Goal: Information Seeking & Learning: Learn about a topic

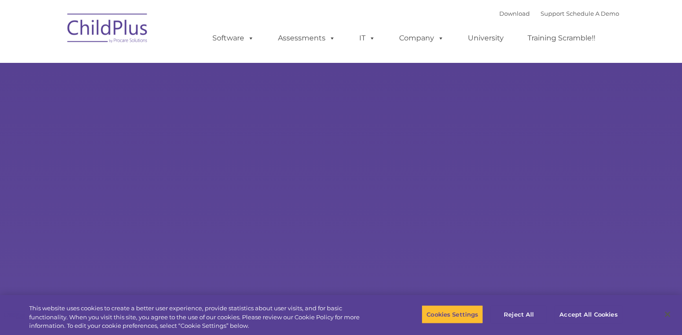
select select "MEDIUM"
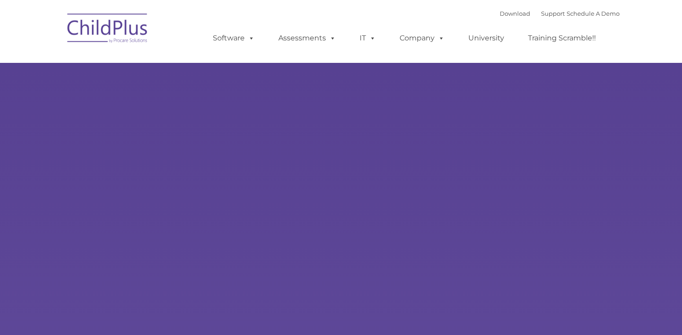
type input ""
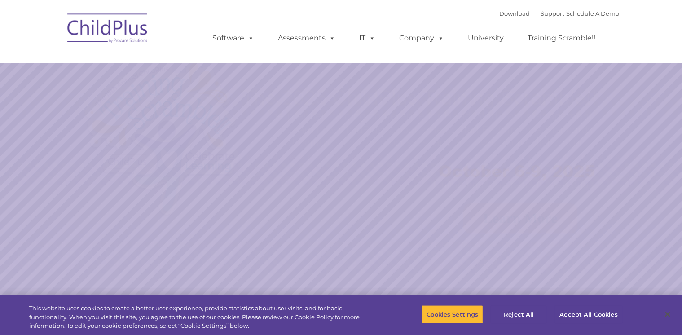
select select "MEDIUM"
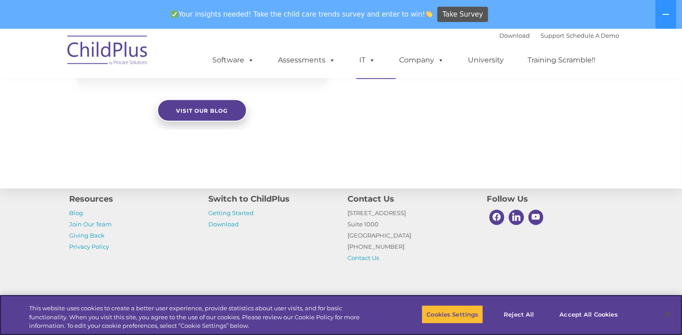
scroll to position [1025, 0]
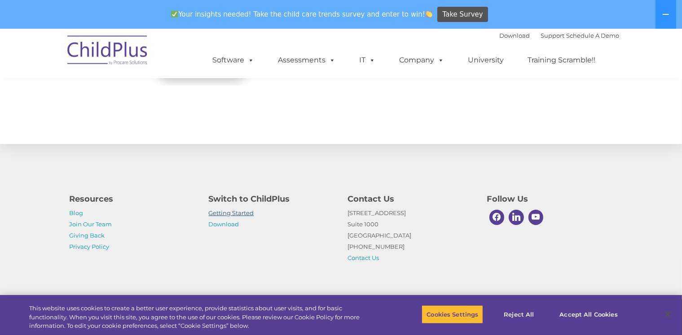
click at [242, 213] on link "Getting Started" at bounding box center [231, 212] width 45 height 7
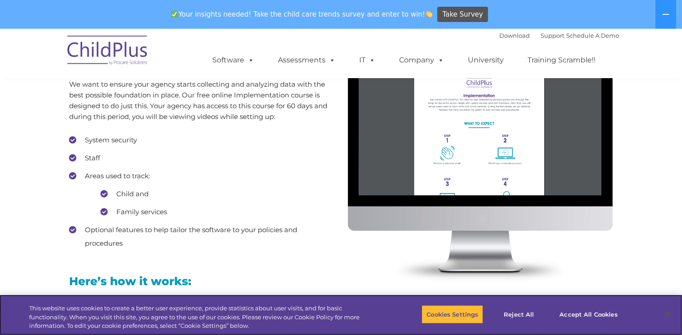
scroll to position [809, 0]
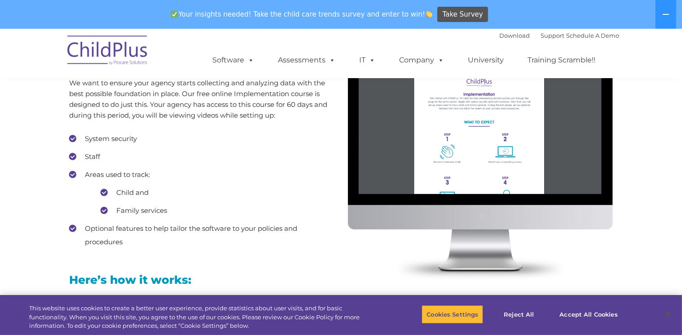
drag, startPoint x: 13, startPoint y: 0, endPoint x: 2, endPoint y: 100, distance: 100.6
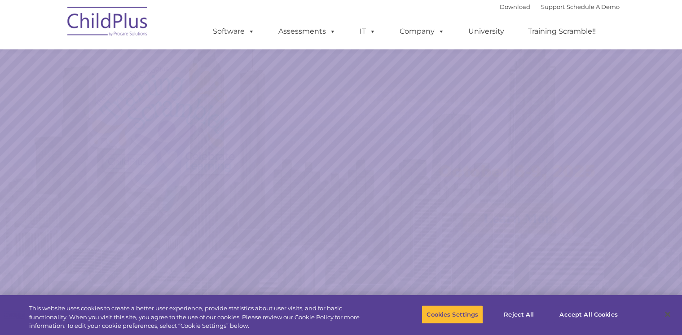
scroll to position [990, 0]
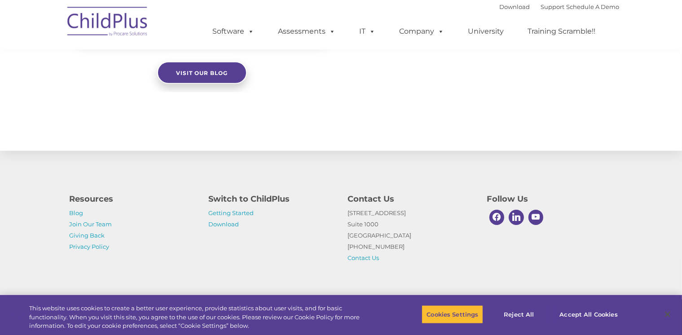
select select "MEDIUM"
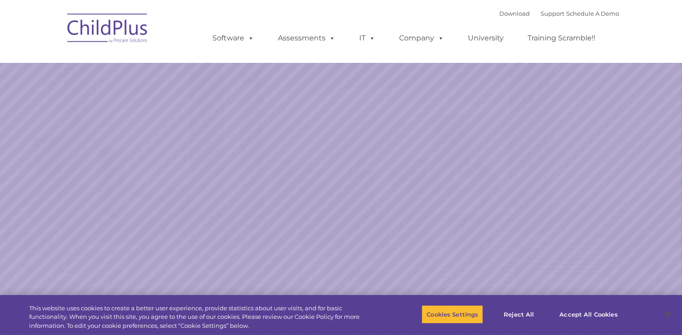
select select "MEDIUM"
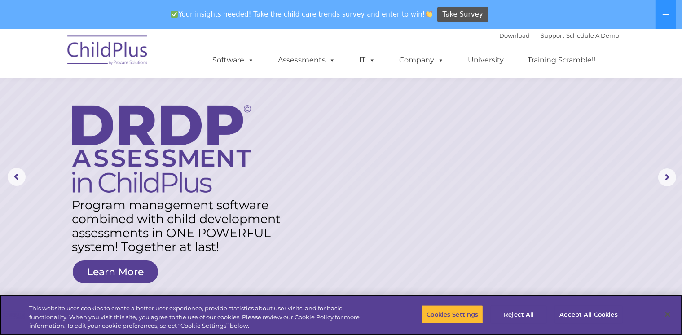
scroll to position [26, 0]
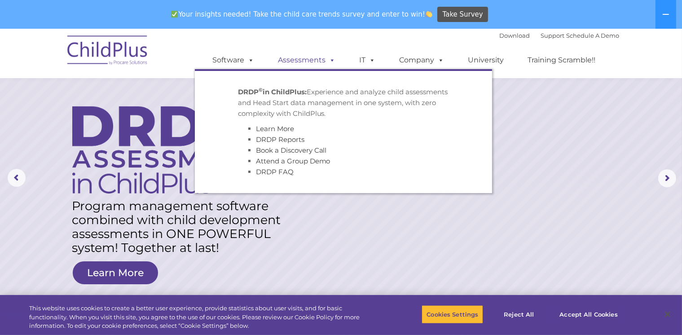
click at [290, 59] on link "Assessments" at bounding box center [306, 60] width 75 height 18
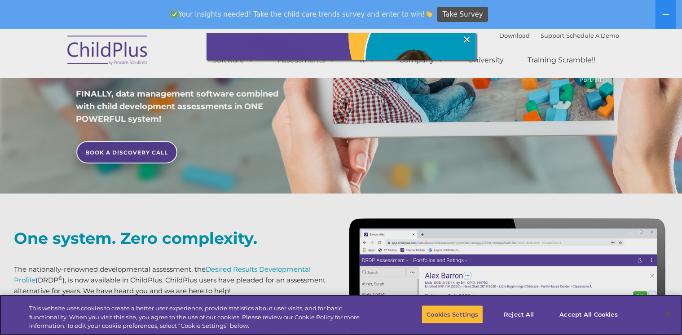
scroll to position [218, 0]
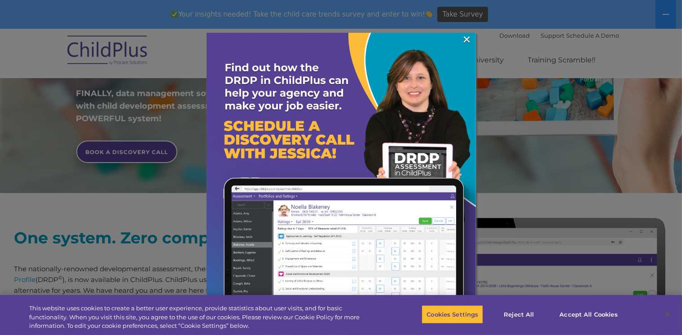
click at [474, 37] on img at bounding box center [340, 167] width 269 height 269
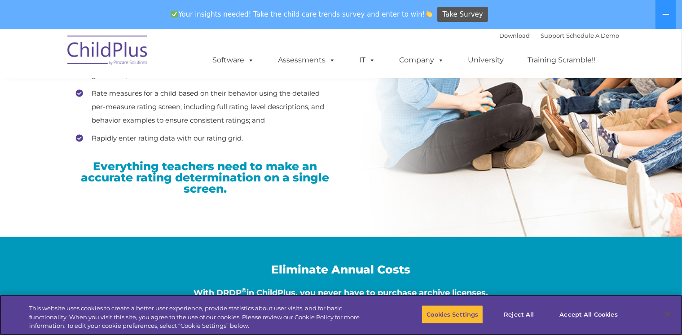
scroll to position [1375, 0]
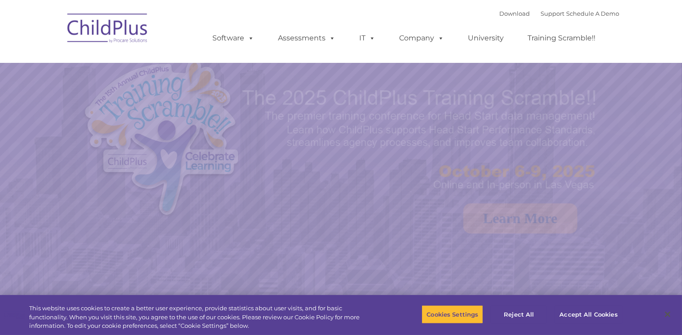
select select "MEDIUM"
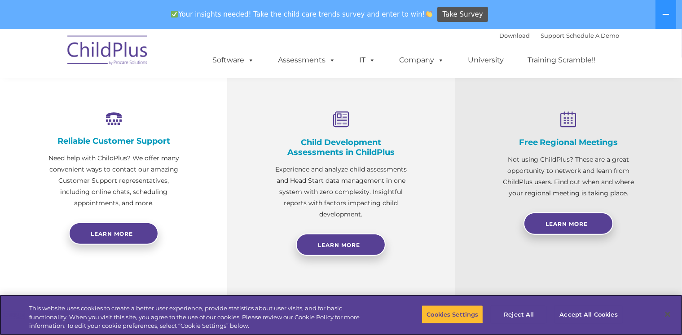
scroll to position [322, 0]
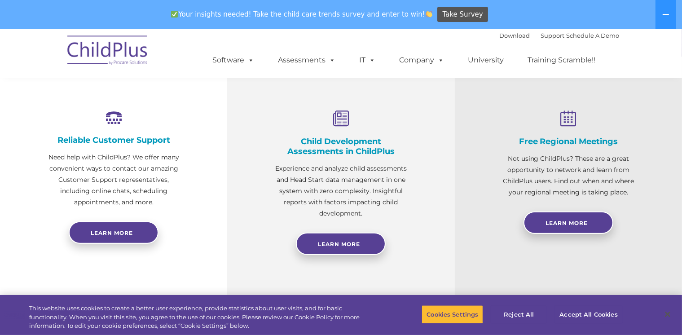
click at [327, 230] on div at bounding box center [340, 225] width 137 height 13
click at [331, 236] on link "Learn More" at bounding box center [341, 243] width 90 height 22
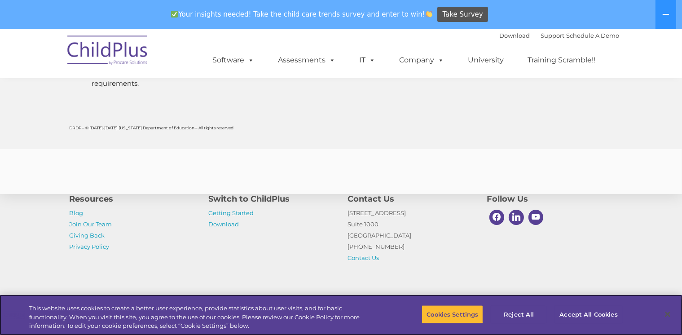
scroll to position [3556, 0]
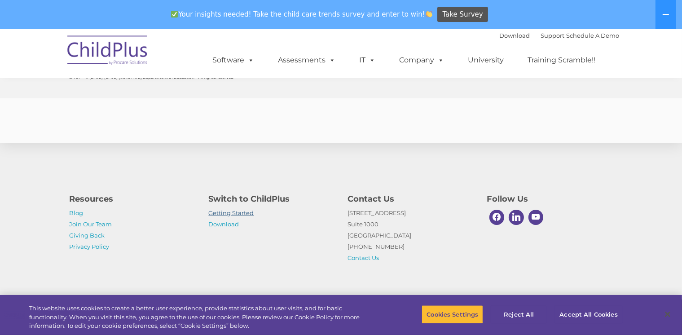
click at [241, 213] on link "Getting Started" at bounding box center [231, 212] width 45 height 7
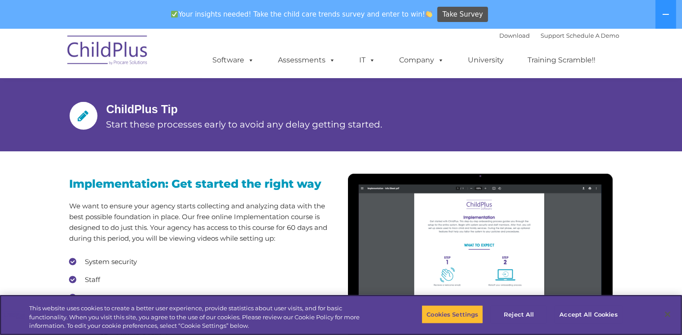
scroll to position [684, 0]
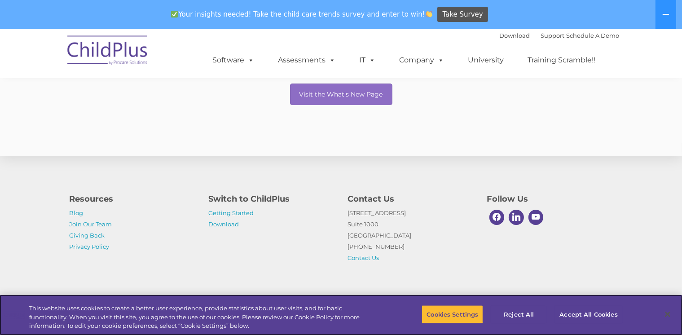
scroll to position [188, 0]
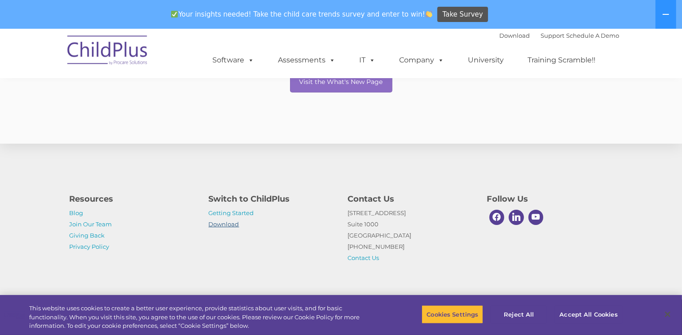
click at [227, 221] on link "Download" at bounding box center [224, 223] width 31 height 7
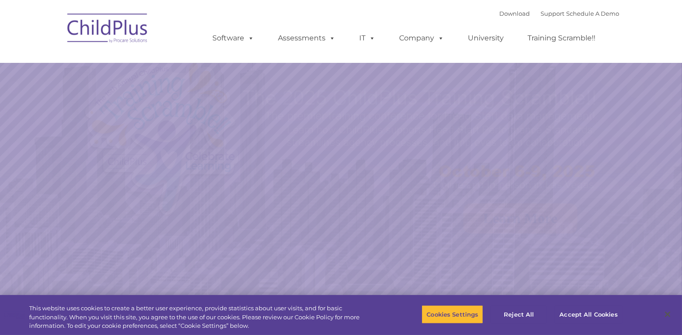
select select "MEDIUM"
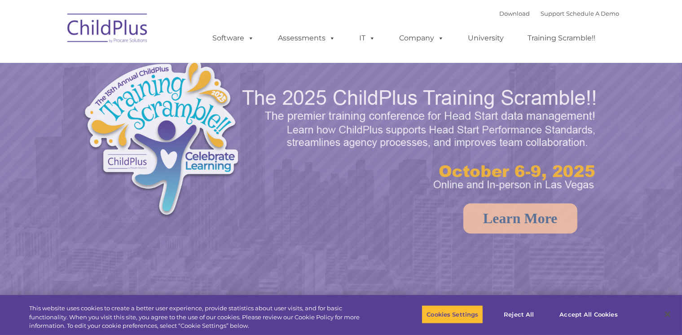
select select "MEDIUM"
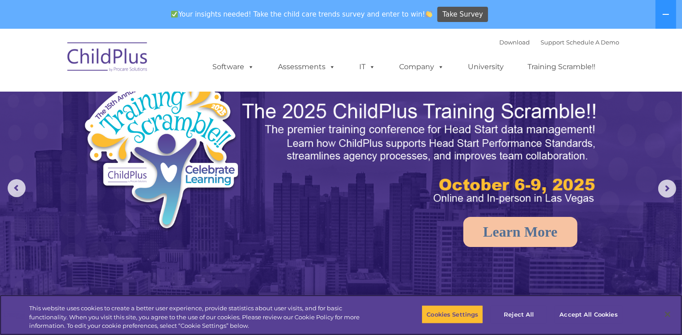
scroll to position [14, 0]
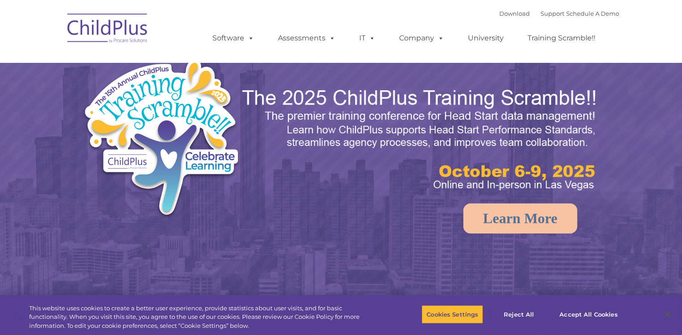
select select "MEDIUM"
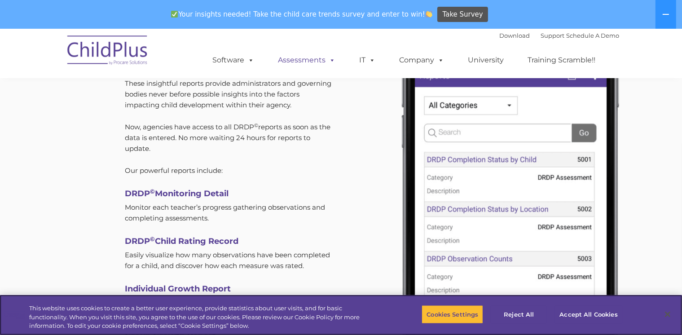
scroll to position [2615, 0]
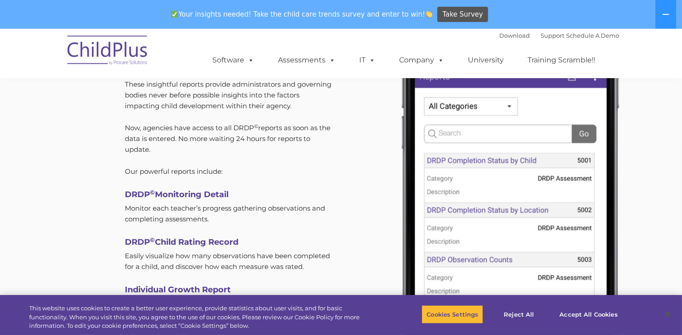
click at [509, 109] on img at bounding box center [508, 202] width 272 height 459
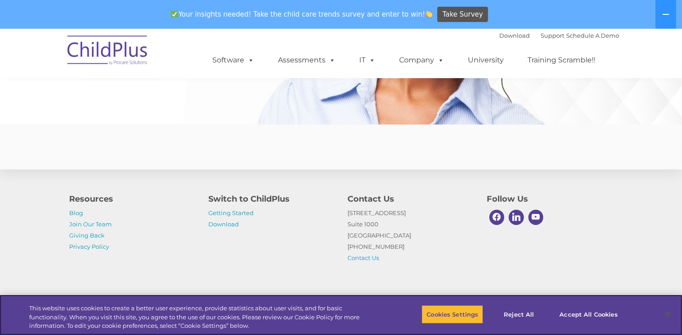
scroll to position [2221, 0]
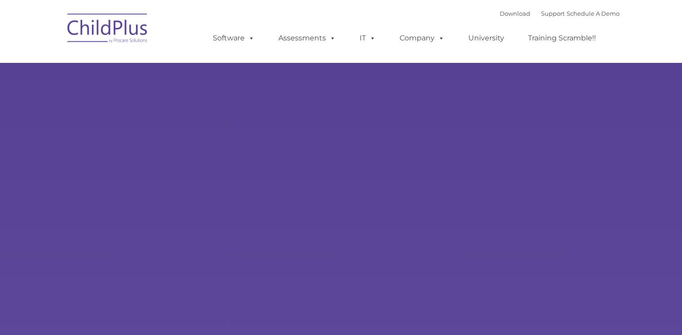
type input ""
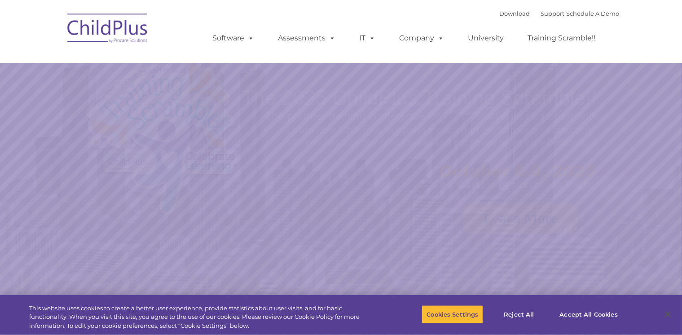
select select "MEDIUM"
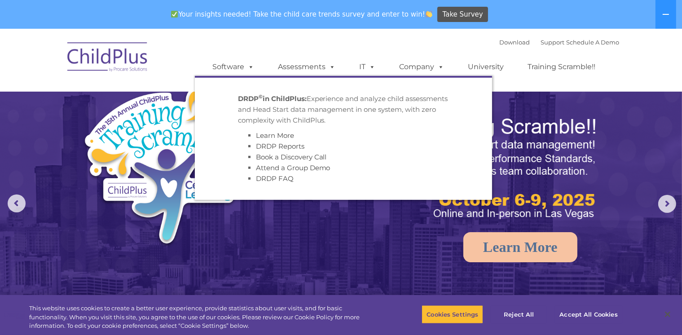
click at [305, 110] on p "DRDP © in ChildPlus: Experience and analyze child assessments and Head Start da…" at bounding box center [343, 109] width 211 height 32
click at [305, 72] on link "Assessments" at bounding box center [306, 67] width 75 height 18
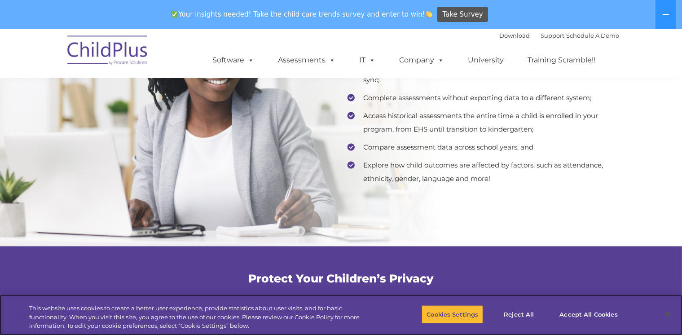
scroll to position [1829, 0]
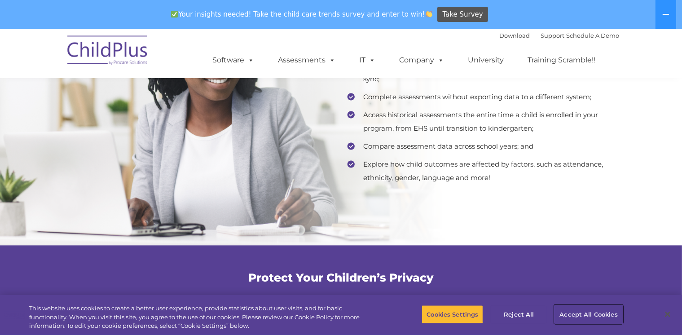
click at [591, 313] on button "Accept All Cookies" at bounding box center [588, 314] width 68 height 19
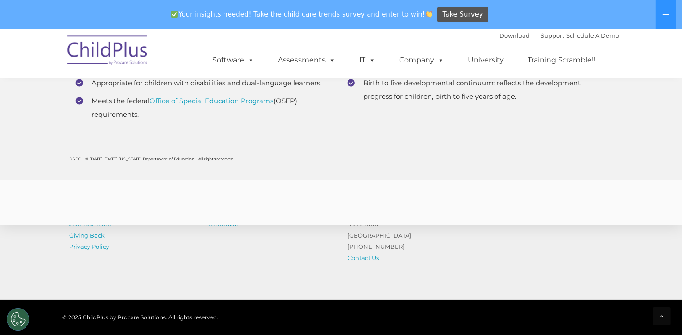
scroll to position [3556, 0]
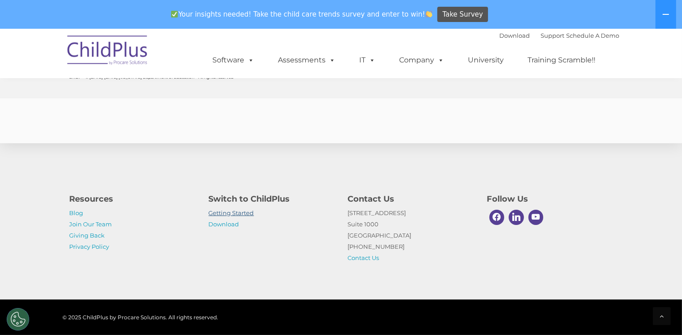
click at [230, 210] on link "Getting Started" at bounding box center [231, 212] width 45 height 7
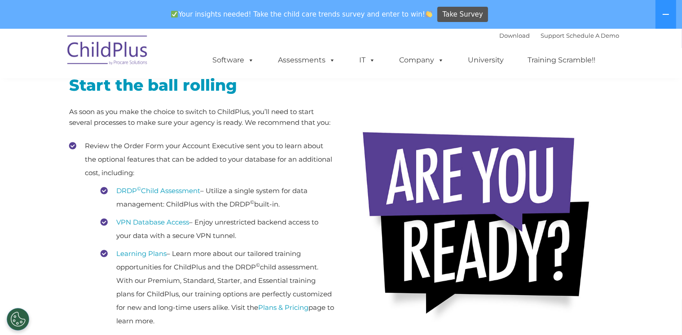
scroll to position [165, 0]
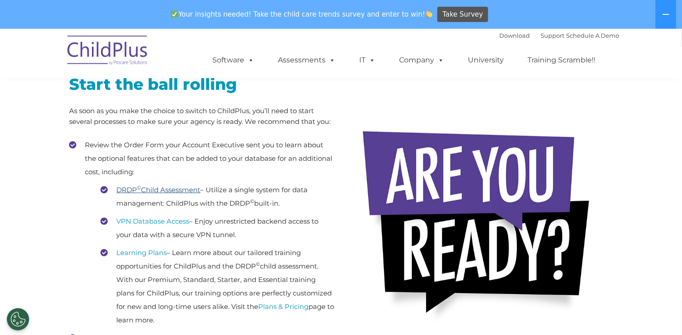
click at [185, 188] on link "DRDP © Child Assessment" at bounding box center [159, 189] width 84 height 9
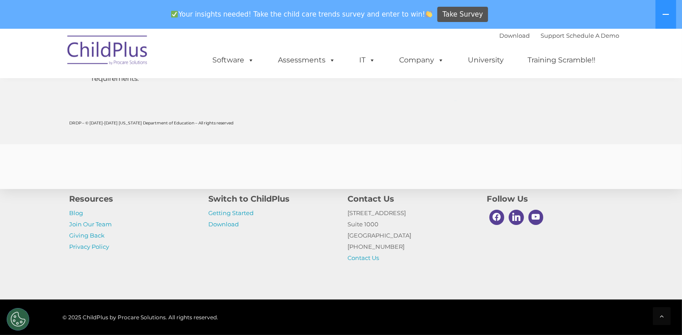
scroll to position [3509, 0]
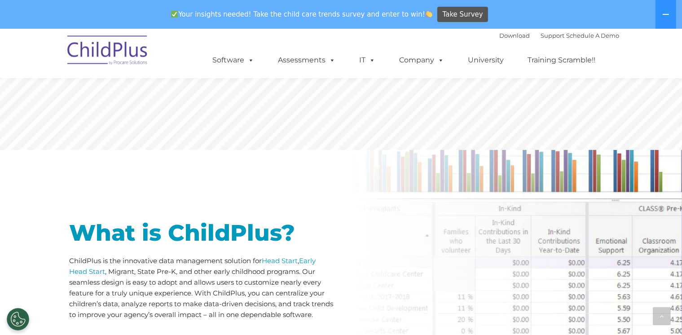
scroll to position [299, 0]
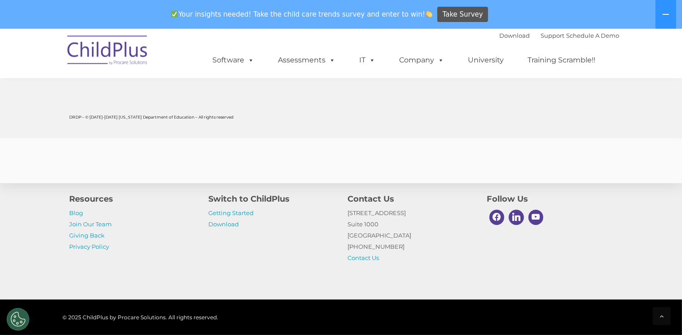
scroll to position [3570, 0]
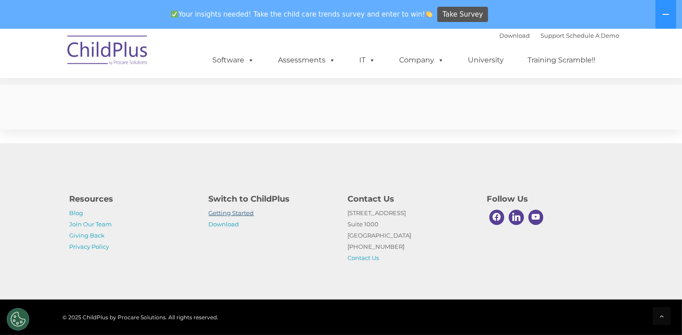
click at [223, 214] on link "Getting Started" at bounding box center [231, 212] width 45 height 7
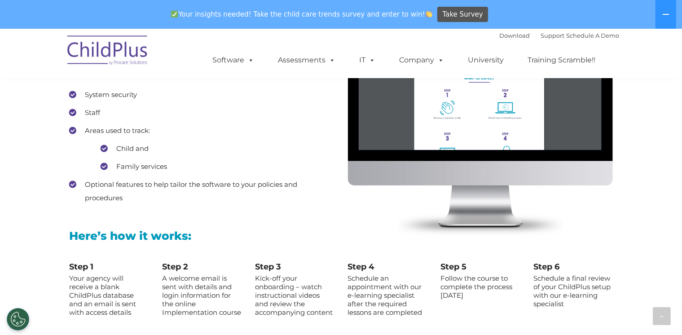
scroll to position [871, 0]
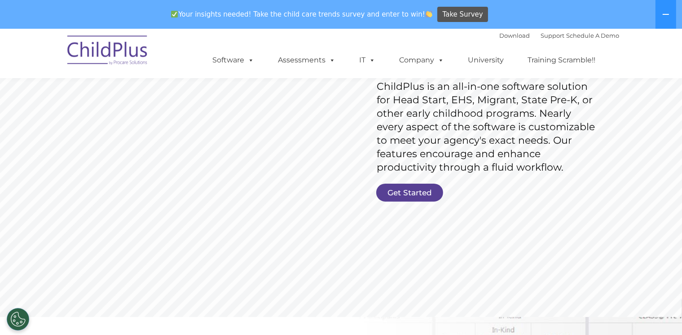
scroll to position [164, 0]
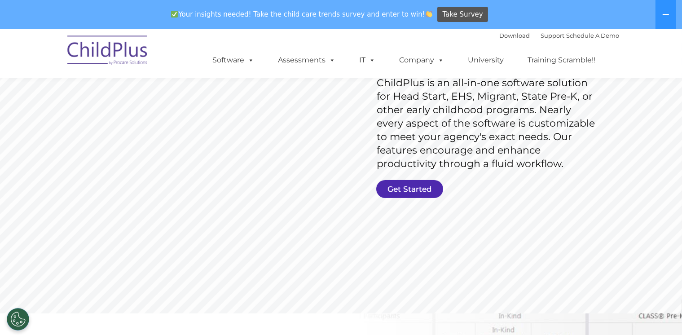
click at [422, 191] on link "Get Started" at bounding box center [409, 189] width 67 height 18
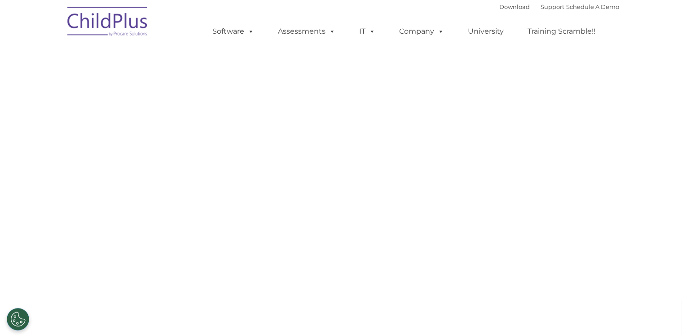
select select "MEDIUM"
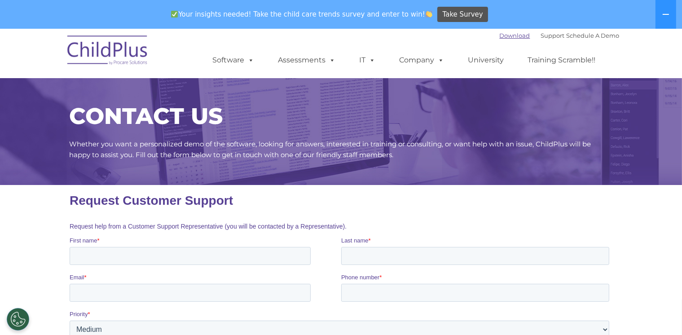
click at [499, 32] on link "Download" at bounding box center [514, 35] width 31 height 7
